Goal: Information Seeking & Learning: Learn about a topic

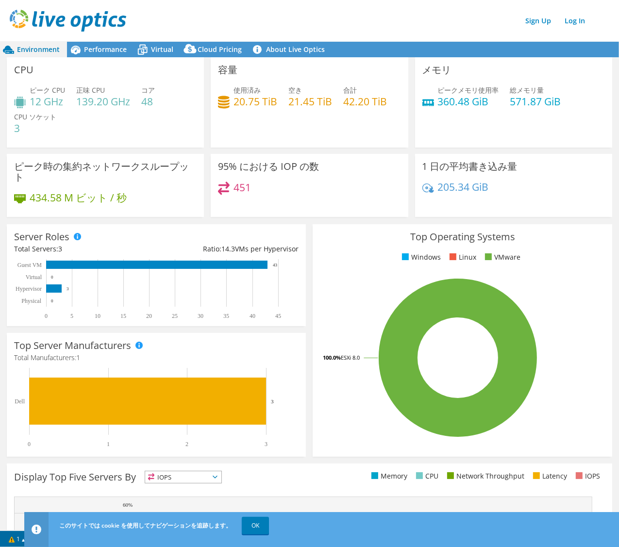
click at [236, 23] on div "Sign Up Log In" at bounding box center [319, 21] width 619 height 22
click at [592, 129] on div "メモリ ピークメモリ使用率 360.48 GiB 総メモリ量 571.87 GiB" at bounding box center [513, 102] width 197 height 90
click at [109, 49] on span "Performance" at bounding box center [105, 49] width 43 height 9
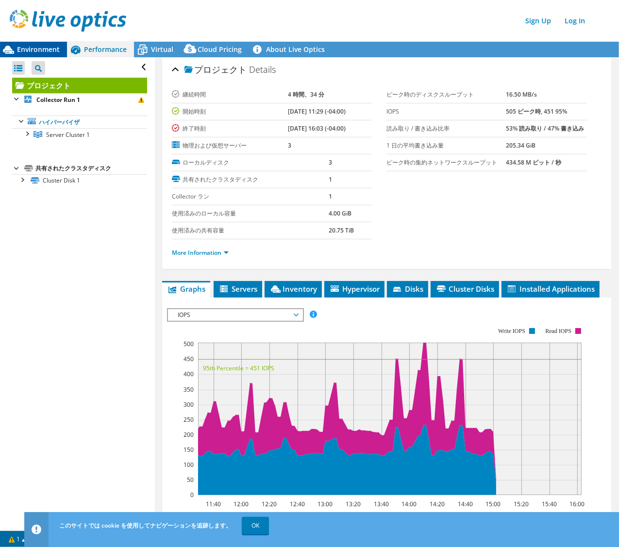
click at [45, 48] on span "Environment" at bounding box center [38, 49] width 43 height 9
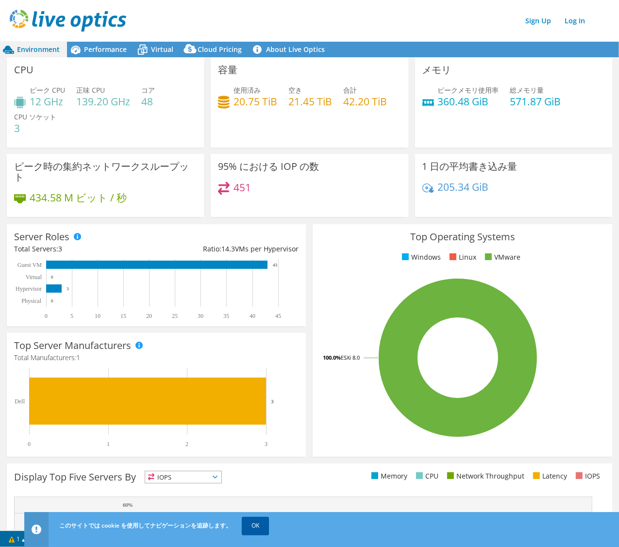
click at [256, 522] on link "OK" at bounding box center [255, 525] width 27 height 17
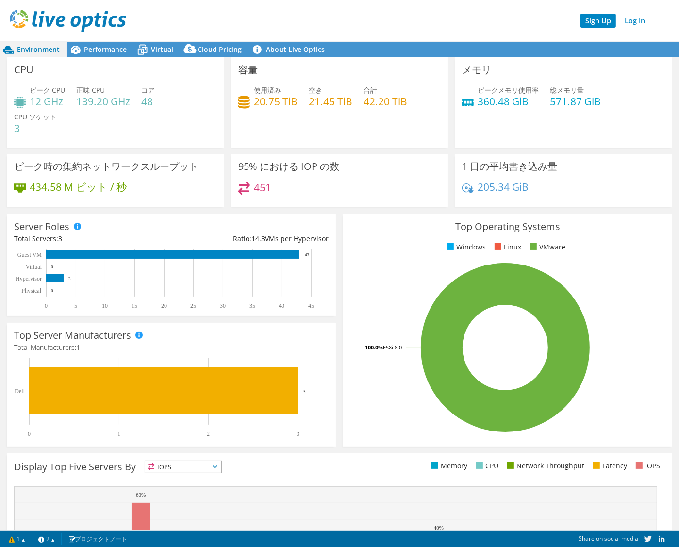
click at [596, 17] on link "Sign Up" at bounding box center [597, 21] width 35 height 14
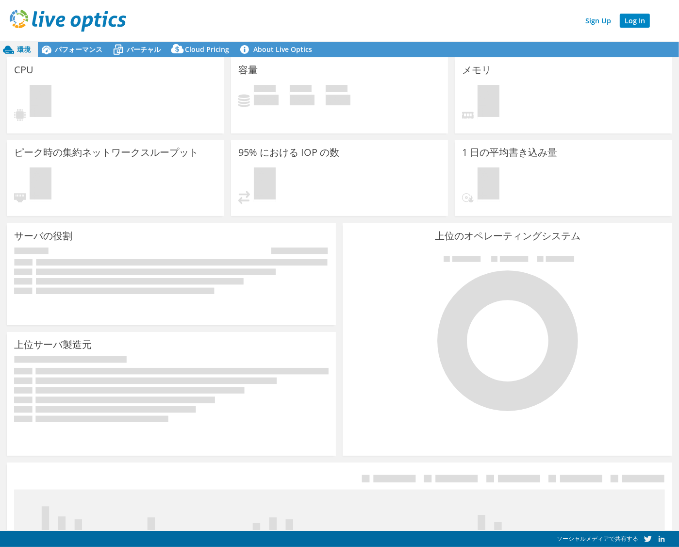
click at [633, 20] on link "Log In" at bounding box center [634, 21] width 30 height 14
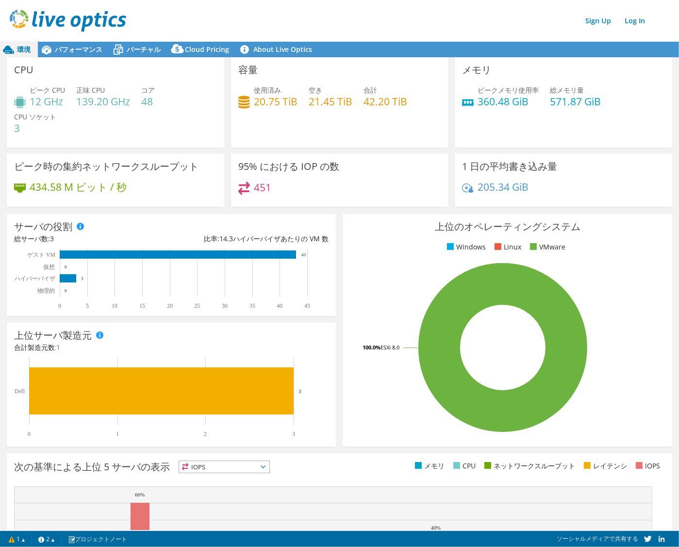
click at [450, 10] on div "Sign Up Log In" at bounding box center [349, 21] width 679 height 22
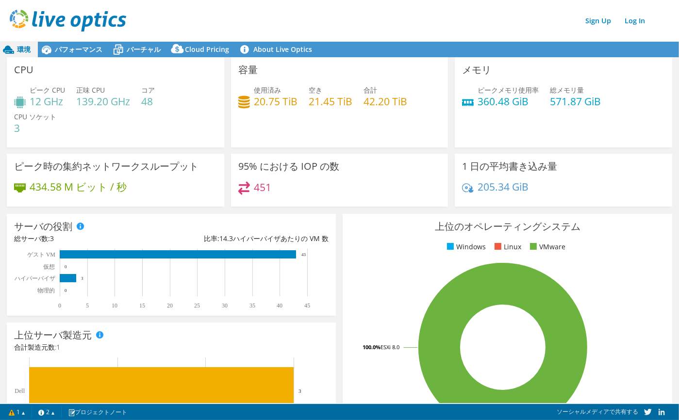
click at [342, 22] on div "Sign Up Log In" at bounding box center [349, 21] width 679 height 22
click at [84, 48] on span "パフォーマンス" at bounding box center [79, 49] width 48 height 9
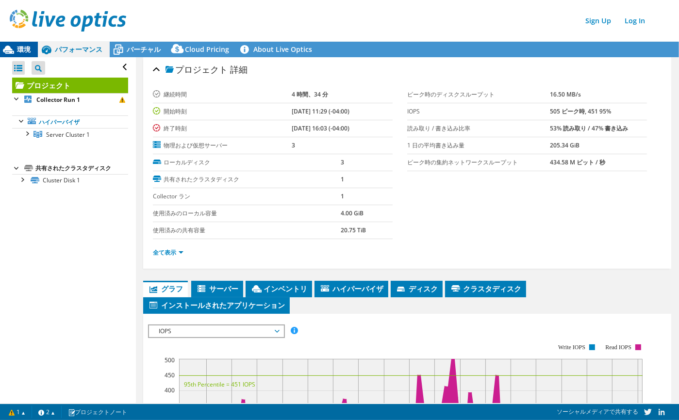
click at [19, 46] on span "環境" at bounding box center [24, 49] width 14 height 9
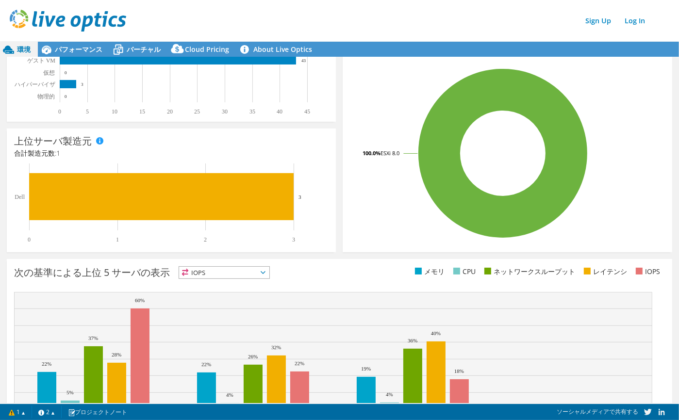
scroll to position [245, 0]
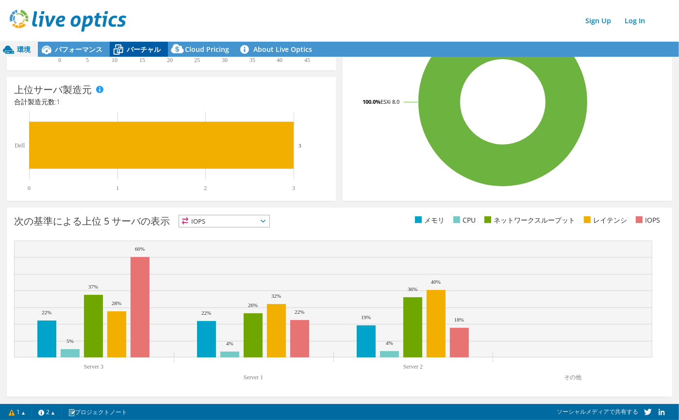
click at [128, 46] on span "バーチャル" at bounding box center [144, 49] width 34 height 9
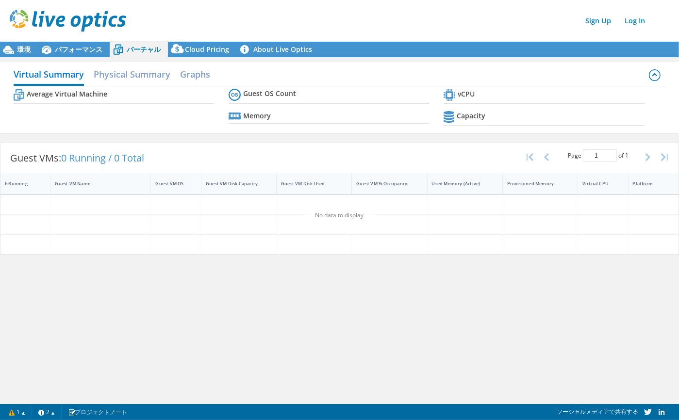
scroll to position [0, 0]
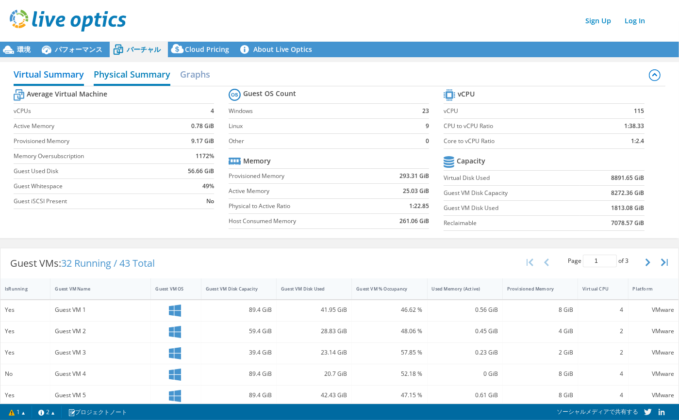
click at [138, 75] on h2 "Physical Summary" at bounding box center [132, 75] width 77 height 21
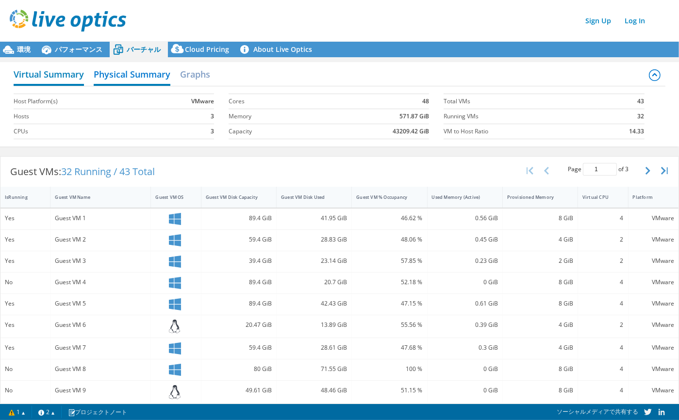
click at [36, 71] on h2 "Virtual Summary" at bounding box center [49, 75] width 70 height 21
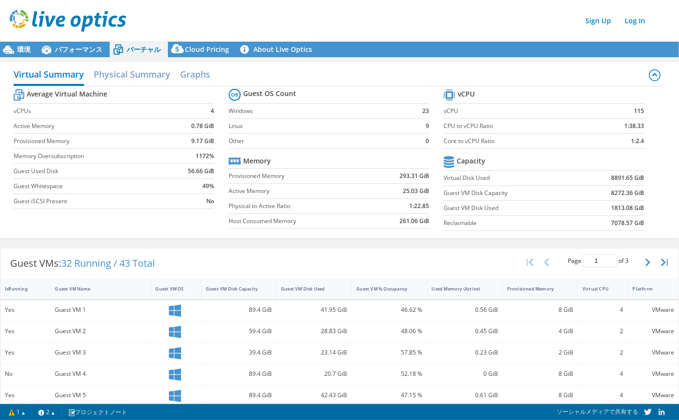
click at [7, 33] on header "Sign Up Log In" at bounding box center [349, 20] width 698 height 41
click at [266, 13] on div "Sign Up Log In" at bounding box center [349, 21] width 679 height 22
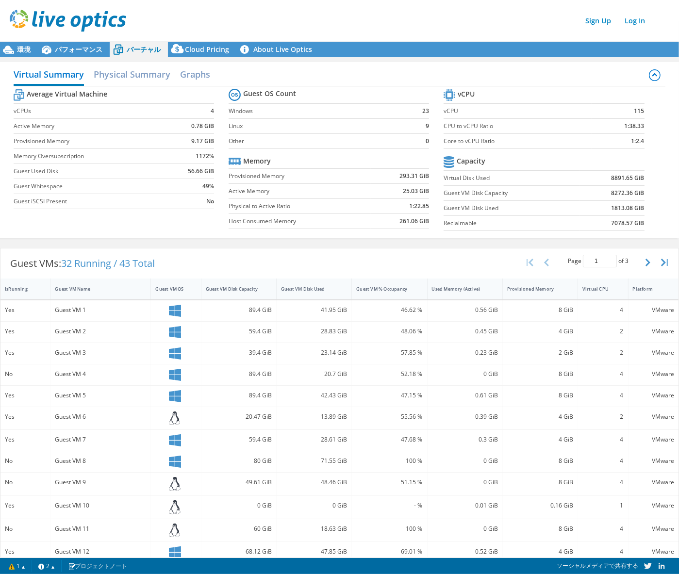
click at [262, 23] on div "Sign Up Log In" at bounding box center [349, 21] width 679 height 22
click at [435, 31] on div "Sign Up Log In" at bounding box center [349, 21] width 679 height 22
click at [27, 46] on span "環境" at bounding box center [24, 49] width 14 height 9
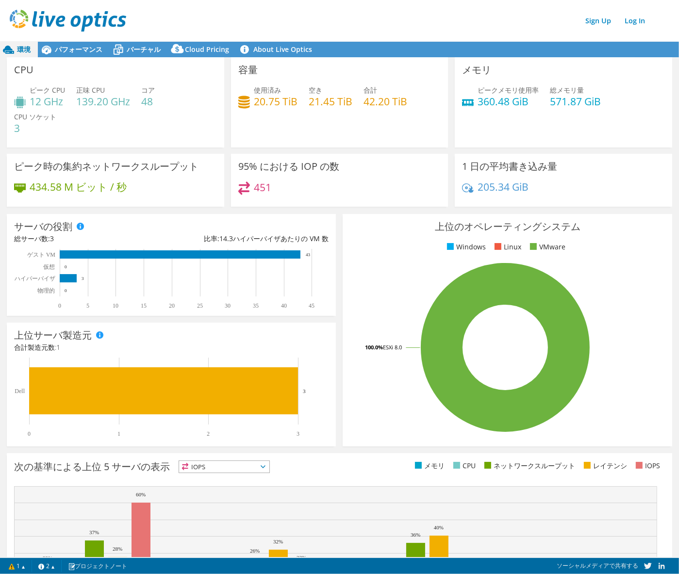
click at [458, 11] on div "Sign Up Log In" at bounding box center [349, 21] width 679 height 22
